Goal: Find specific page/section: Find specific page/section

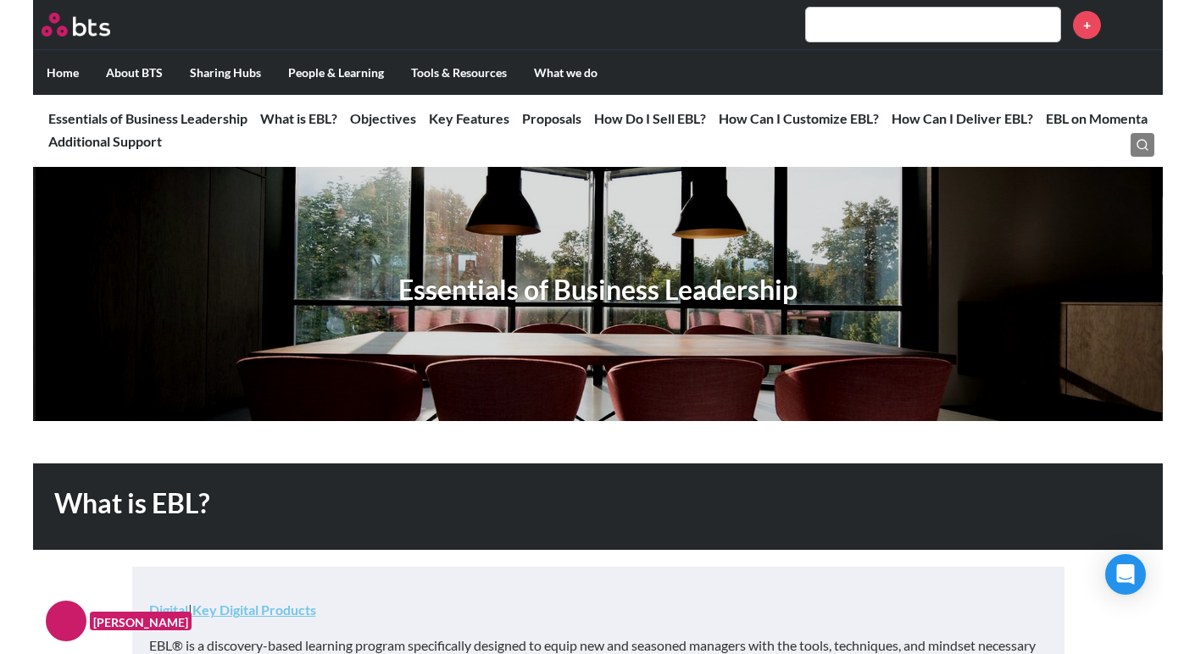
scroll to position [16, 0]
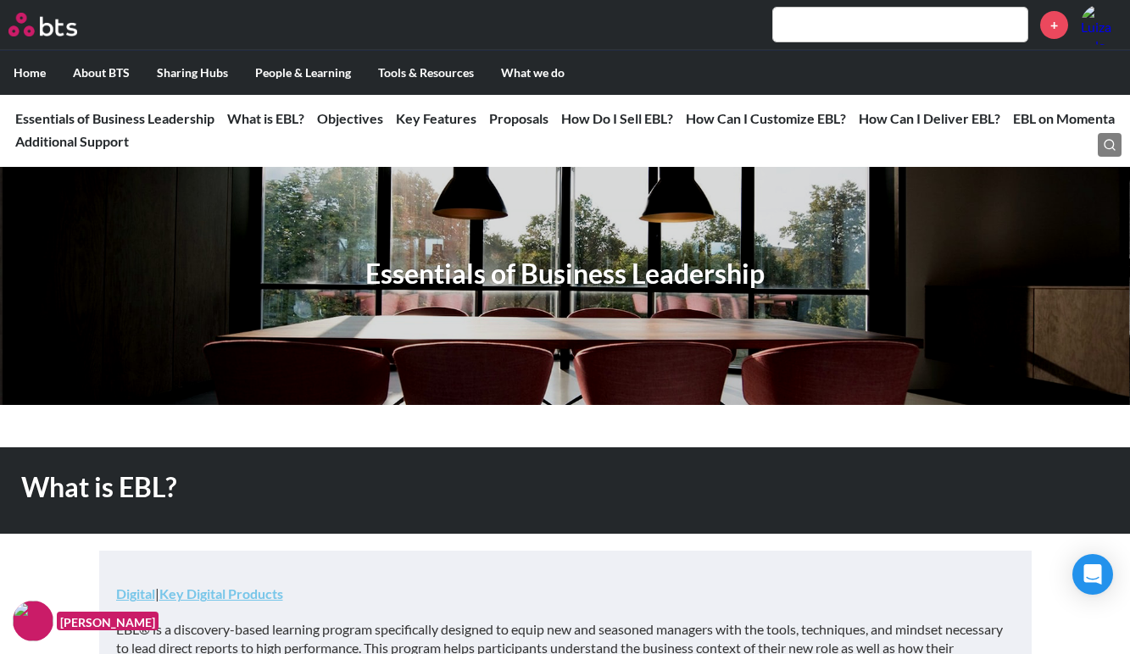
click at [913, 37] on input "text" at bounding box center [900, 25] width 254 height 34
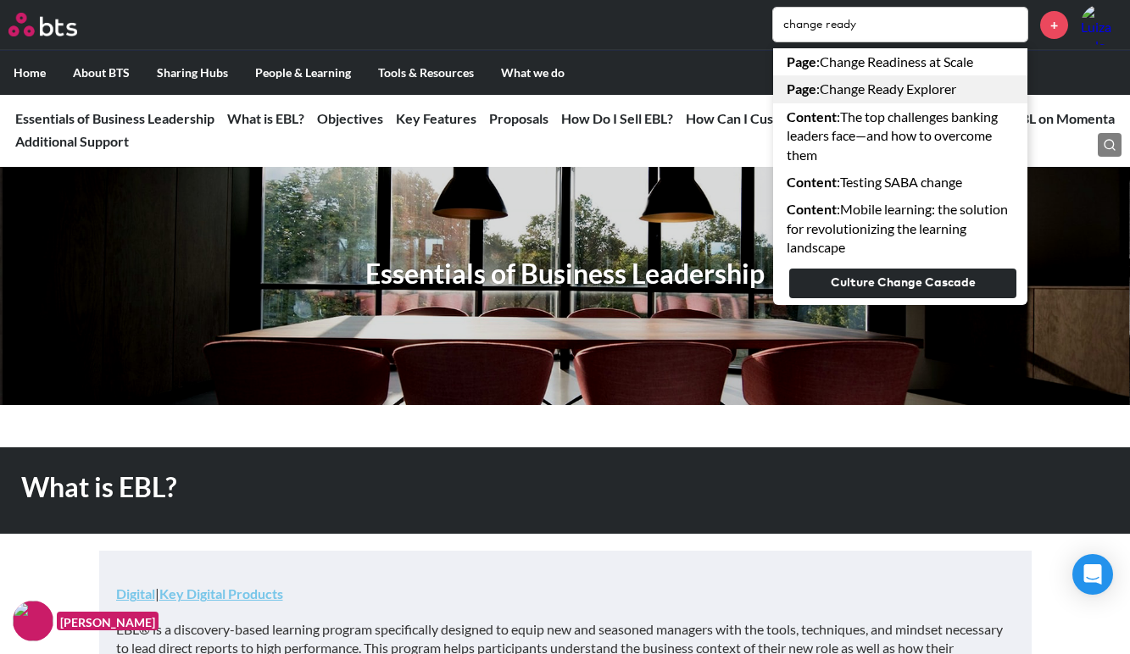
type input "change ready"
click at [876, 87] on link "Page : Change Ready Explorer" at bounding box center [900, 88] width 254 height 27
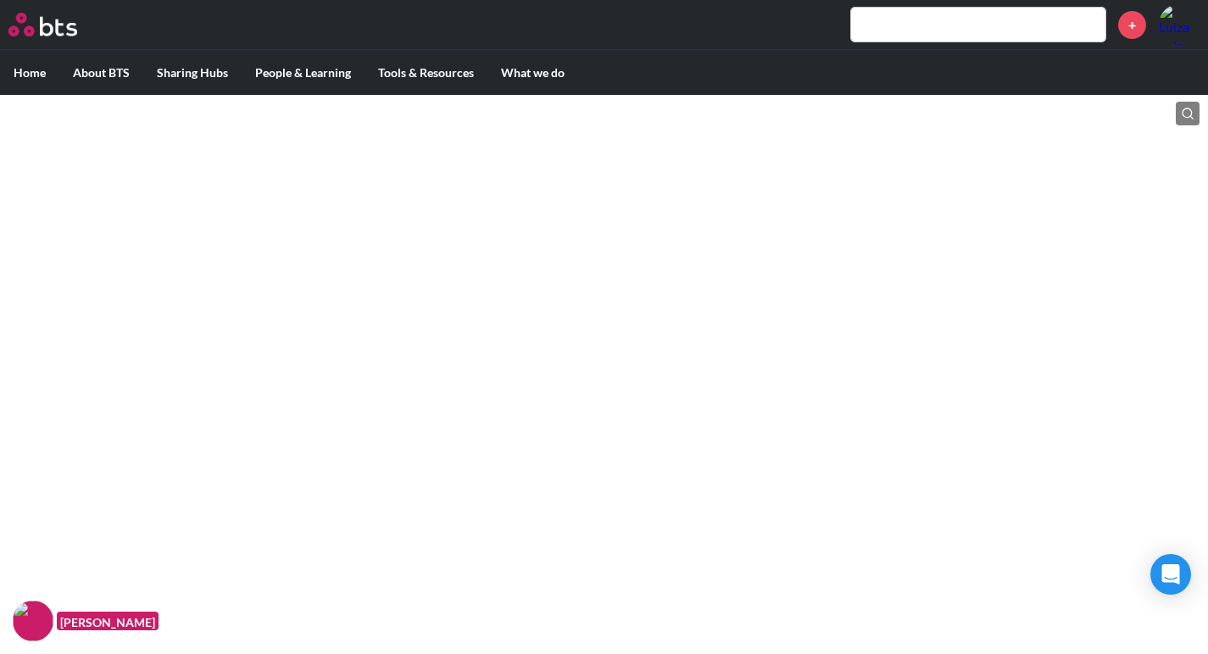
click at [675, 125] on html "MENU + Home About BTS Who we are How we work: Policies, Toolkits and Guidance I…" at bounding box center [604, 62] width 1208 height 125
click at [882, 28] on input "text" at bounding box center [978, 25] width 254 height 34
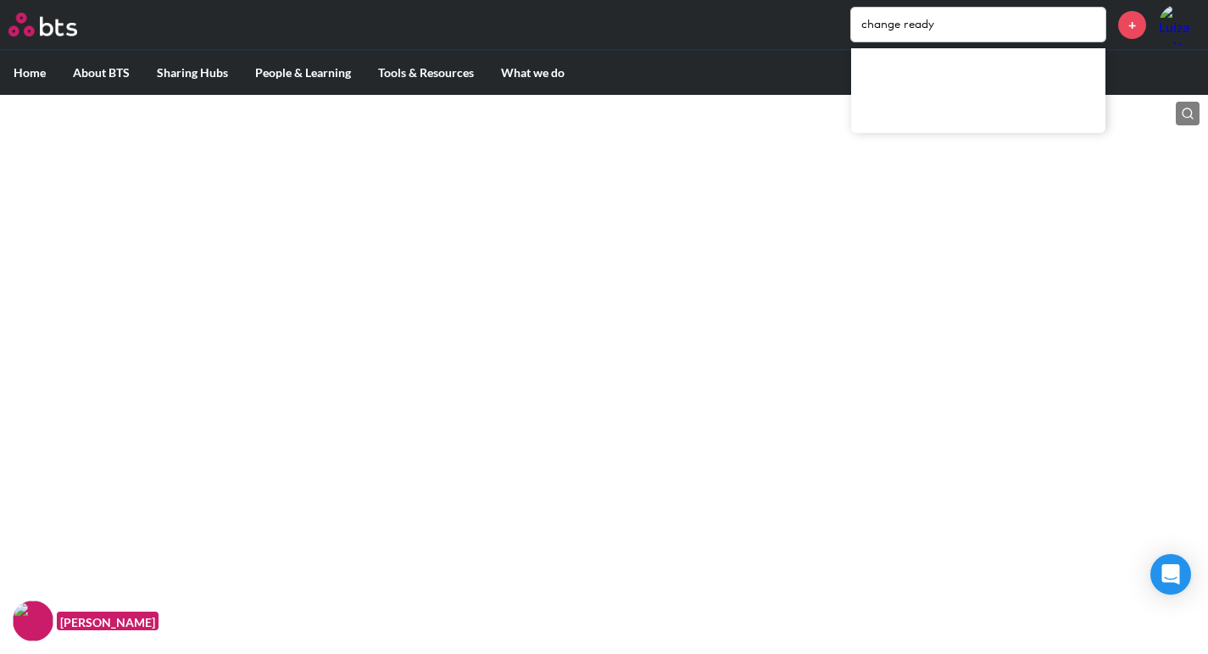
type input "change ready"
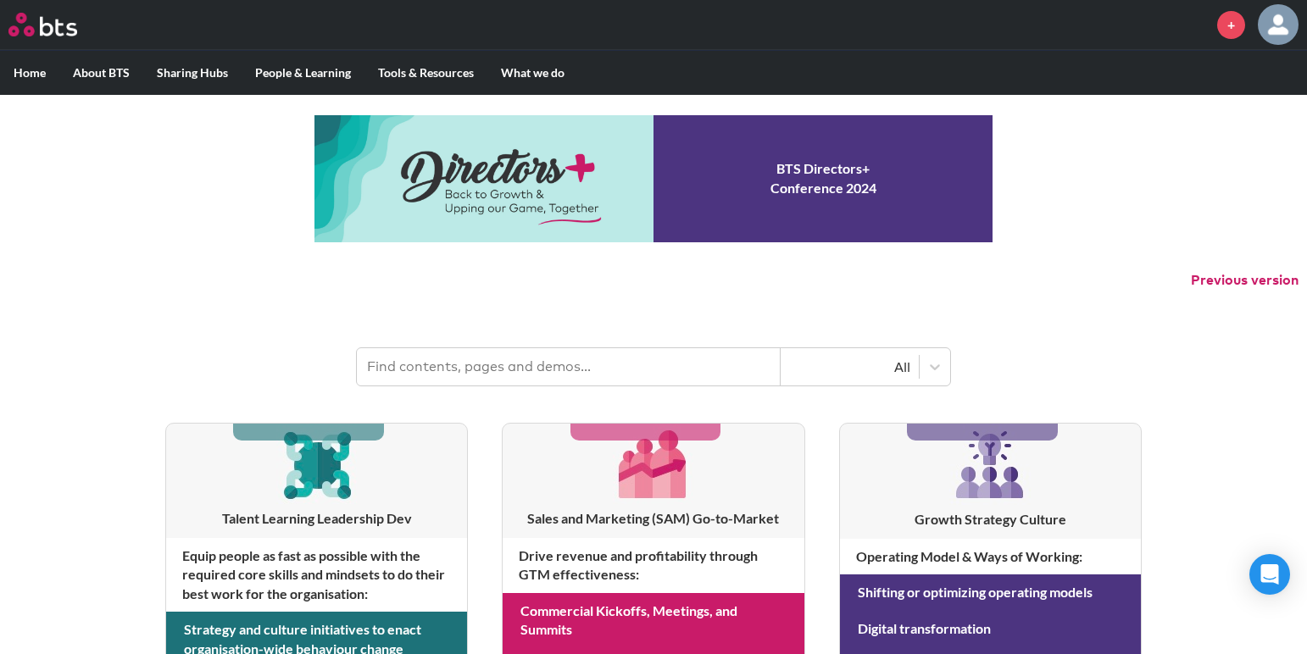
click at [504, 380] on input "text" at bounding box center [569, 366] width 424 height 37
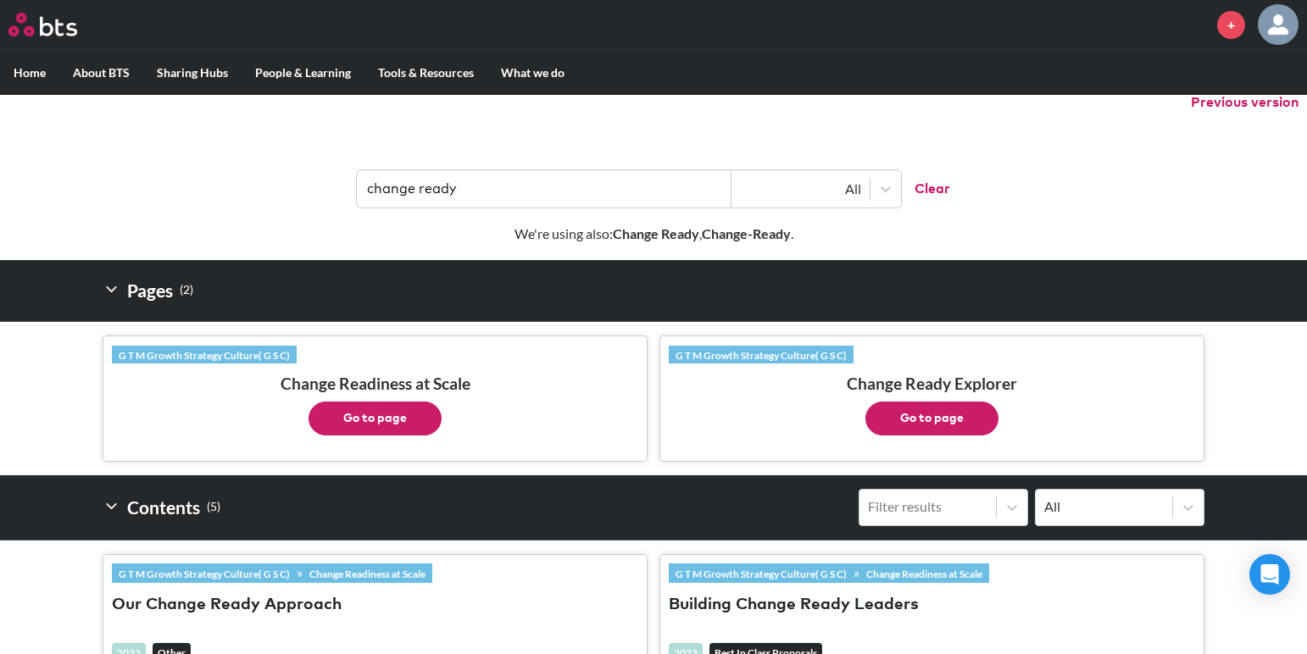
scroll to position [183, 0]
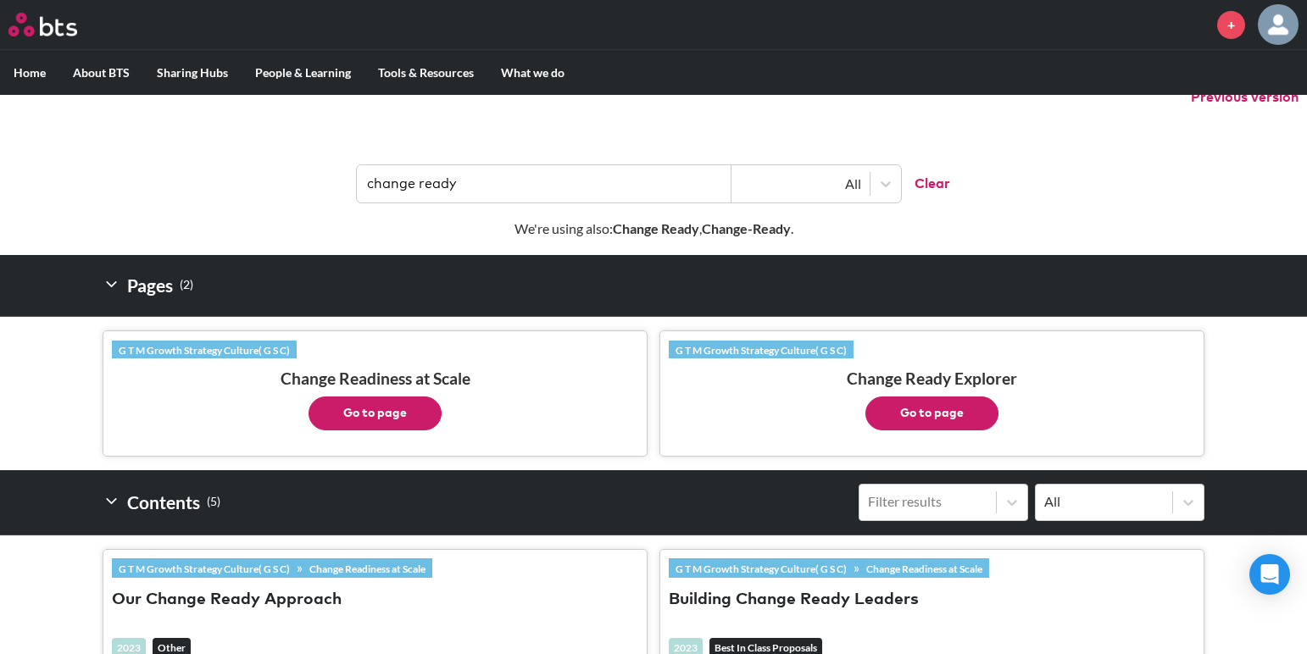
type input "change ready"
click at [908, 422] on button "Go to page" at bounding box center [931, 414] width 133 height 34
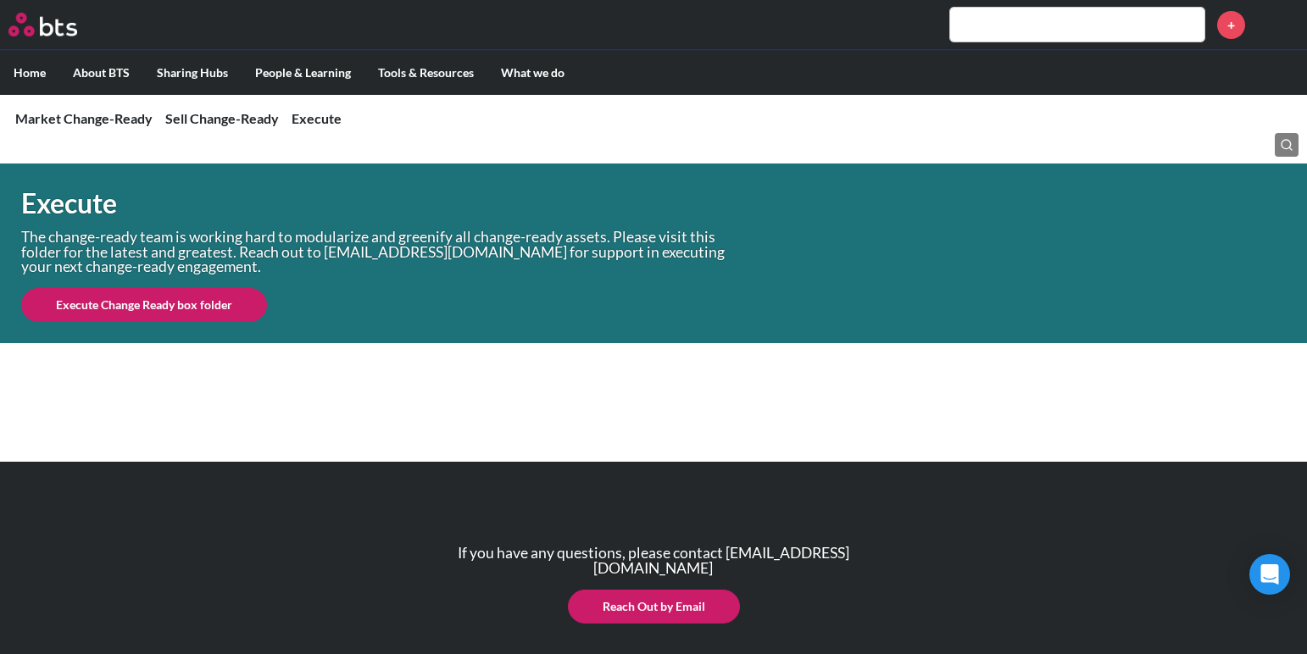
scroll to position [1717, 0]
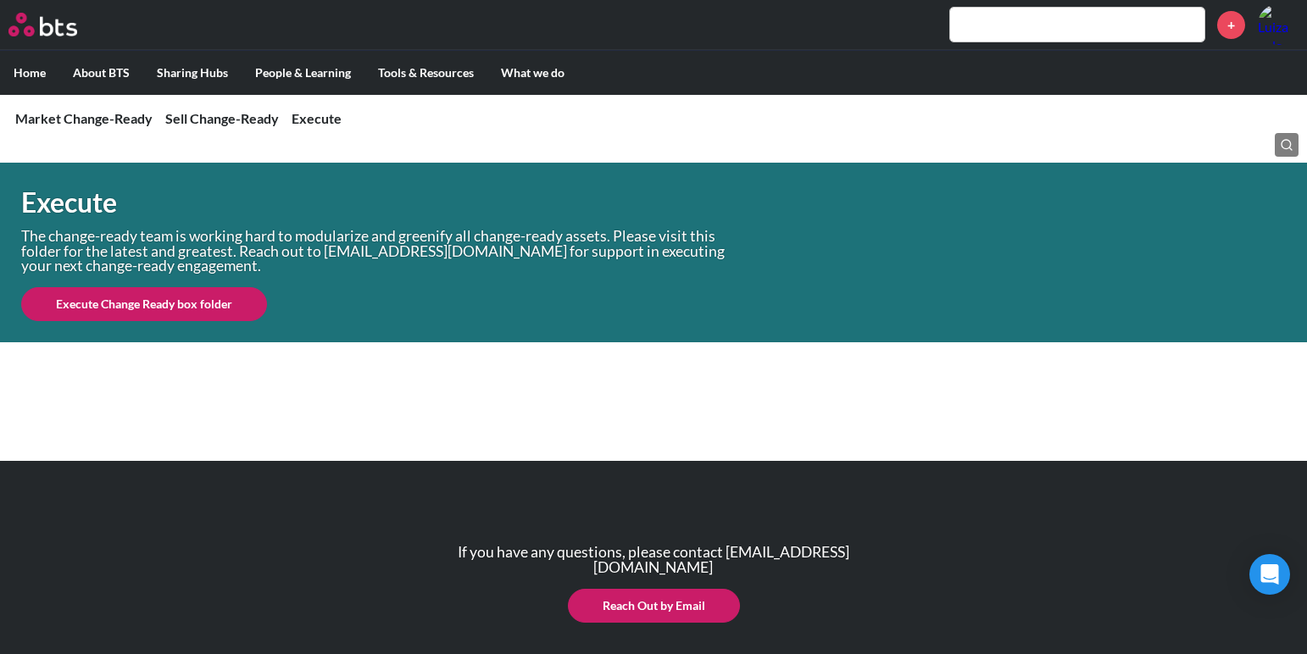
click at [206, 303] on link "Execute Change Ready box folder" at bounding box center [144, 304] width 246 height 34
